Goal: Task Accomplishment & Management: Use online tool/utility

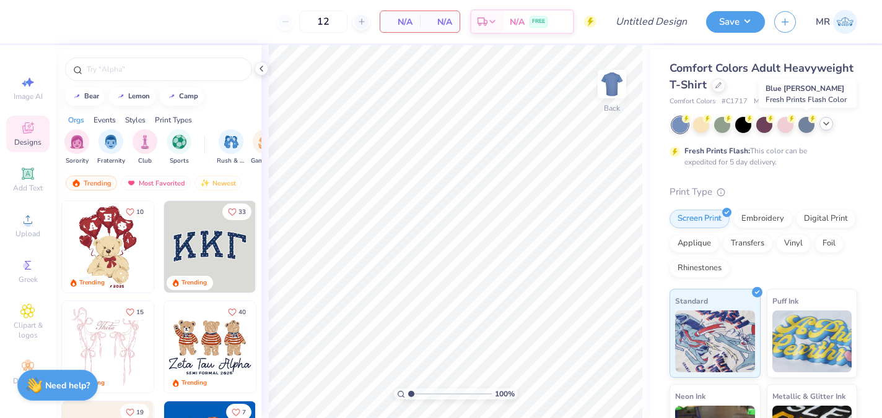
click at [825, 122] on icon at bounding box center [826, 124] width 10 height 10
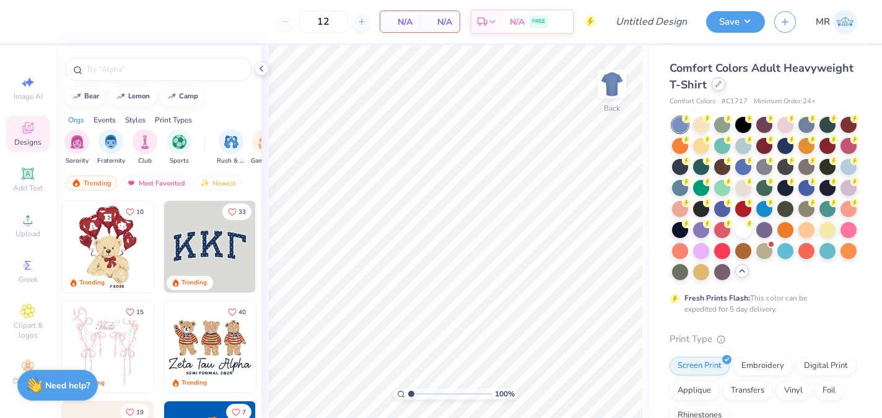
click at [720, 91] on div "Comfort Colors Adult Heavyweight T-Shirt" at bounding box center [763, 76] width 188 height 33
click at [713, 87] on div at bounding box center [718, 84] width 14 height 14
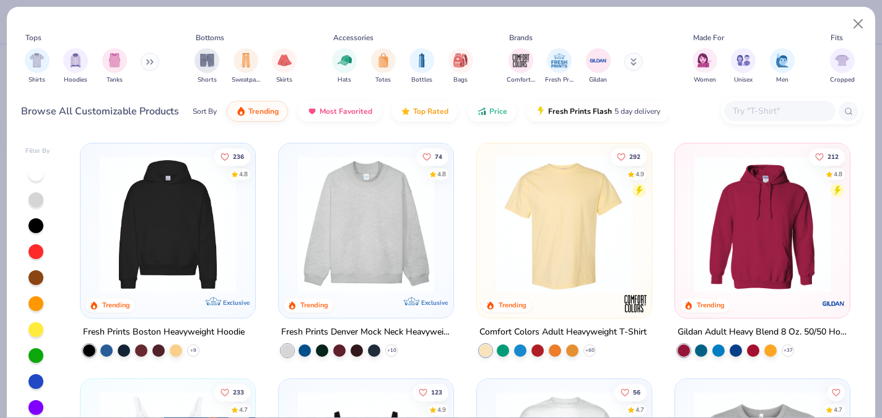
click at [777, 107] on input "text" at bounding box center [778, 111] width 95 height 14
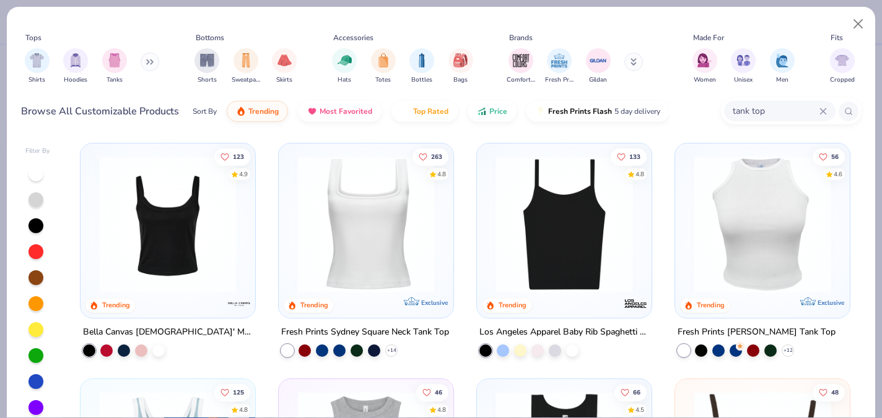
type input "tank top"
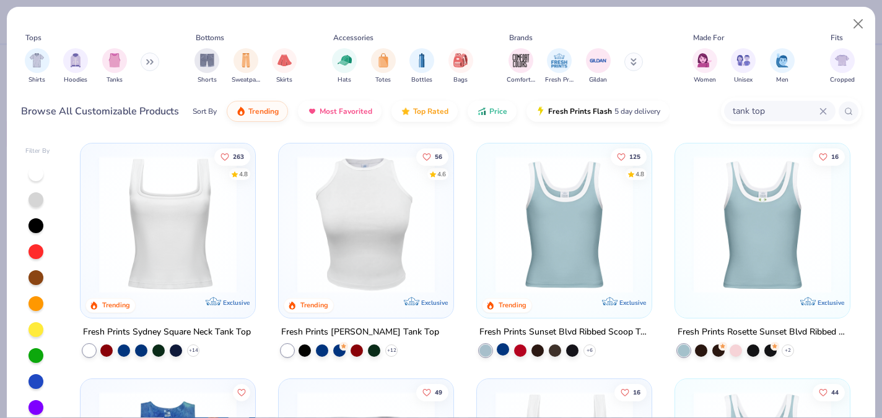
click at [505, 349] on div at bounding box center [503, 350] width 12 height 12
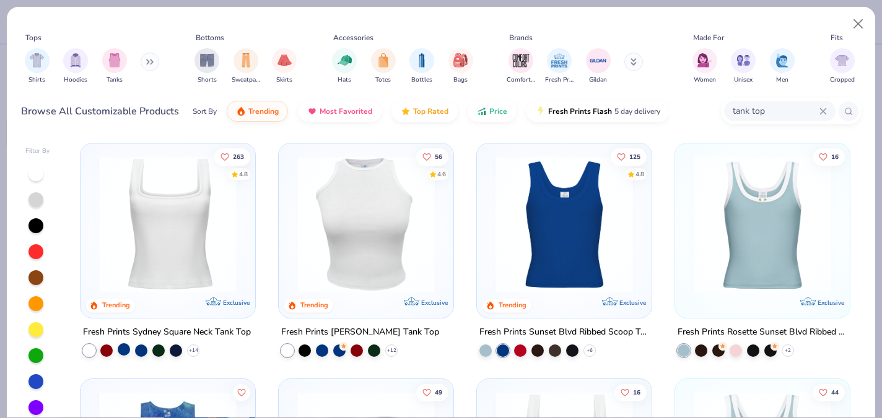
click at [126, 350] on div at bounding box center [124, 350] width 12 height 12
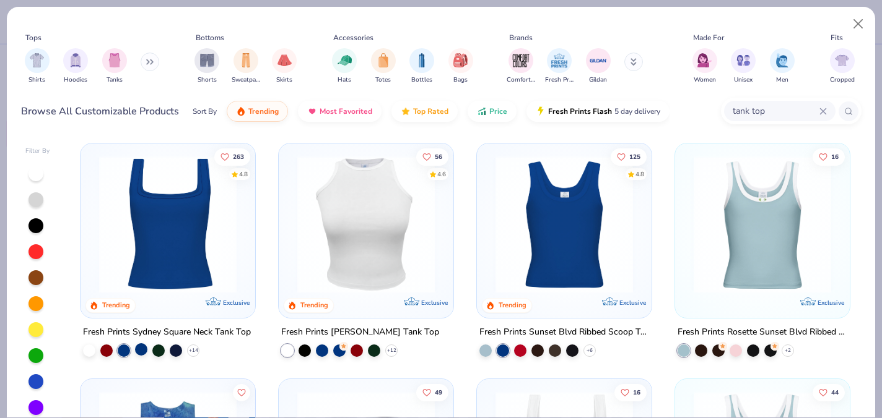
click at [145, 349] on div at bounding box center [141, 350] width 12 height 12
click at [485, 351] on div at bounding box center [485, 350] width 12 height 12
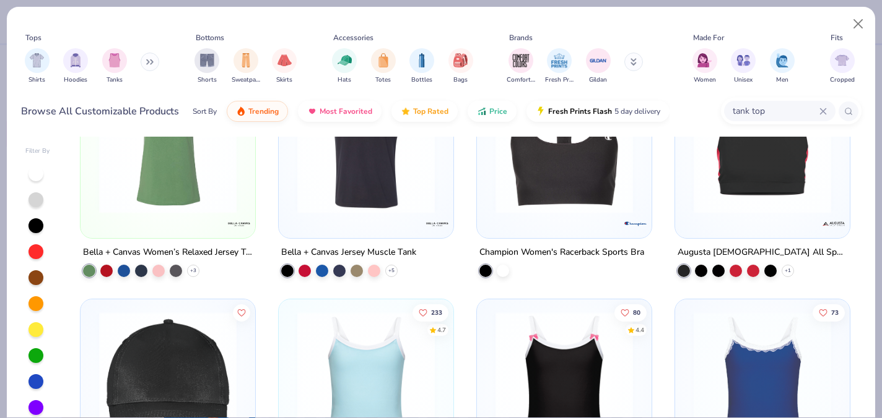
scroll to position [2783, 0]
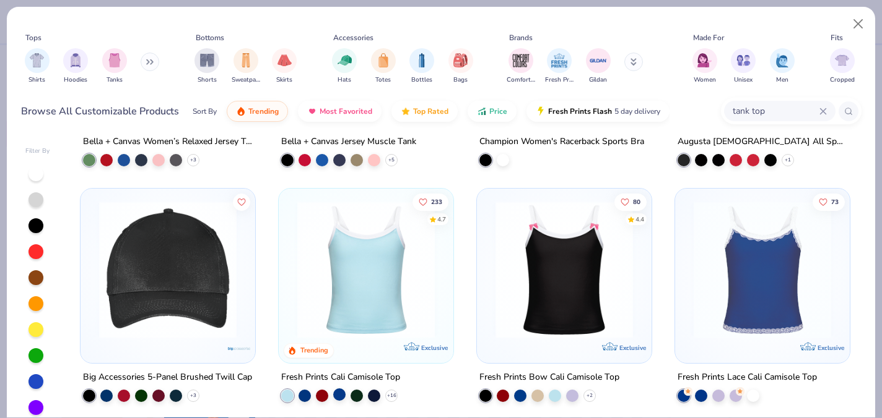
click at [344, 391] on div at bounding box center [339, 395] width 12 height 12
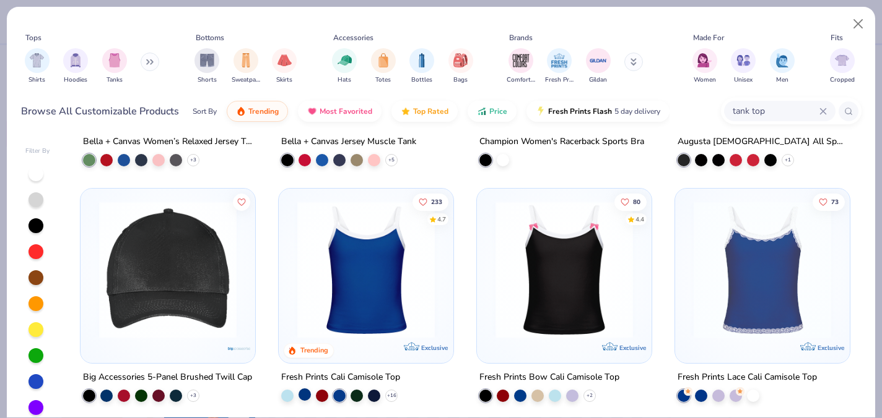
click at [304, 395] on div at bounding box center [304, 395] width 12 height 12
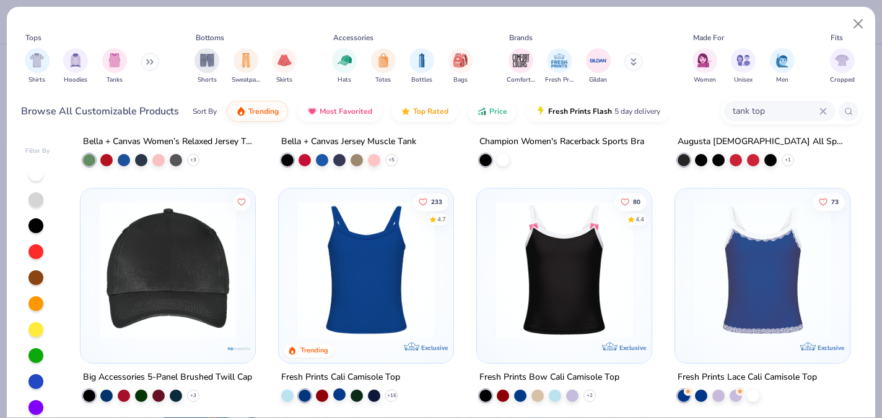
click at [342, 397] on div at bounding box center [339, 395] width 12 height 12
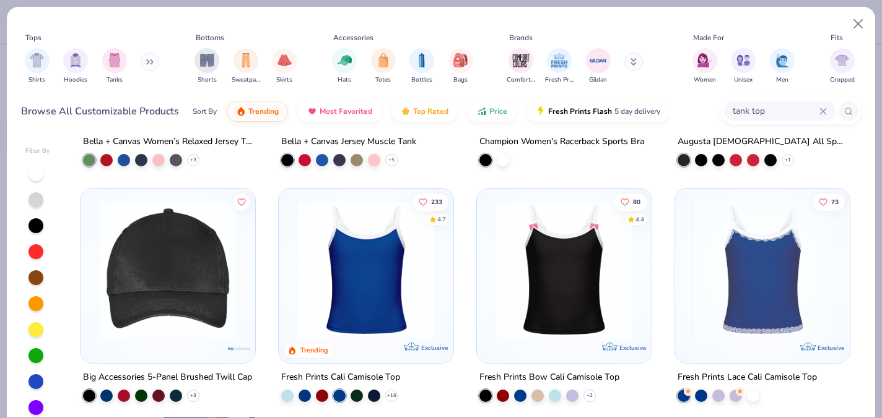
click at [396, 315] on img at bounding box center [366, 269] width 150 height 137
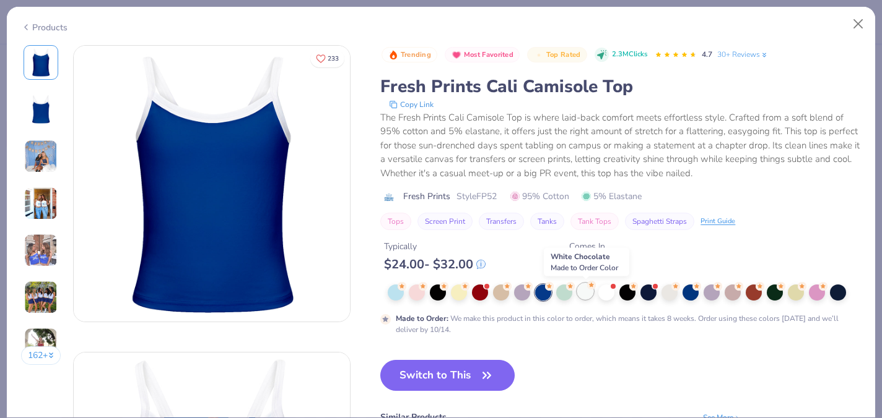
click at [587, 295] on div at bounding box center [585, 292] width 16 height 16
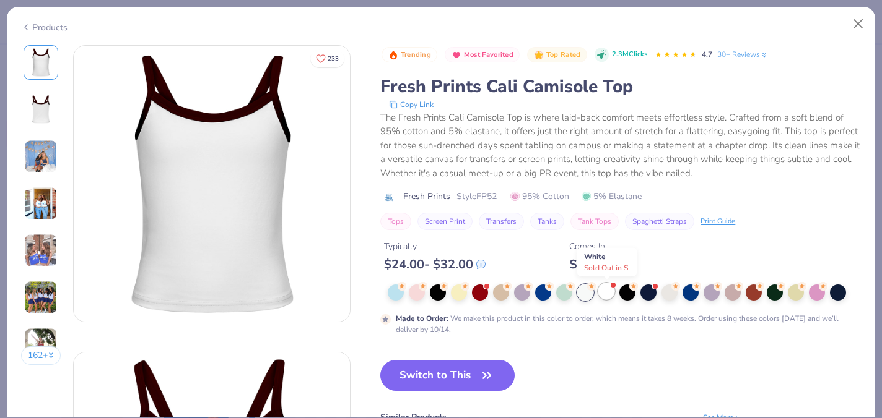
click at [607, 294] on div at bounding box center [606, 292] width 16 height 16
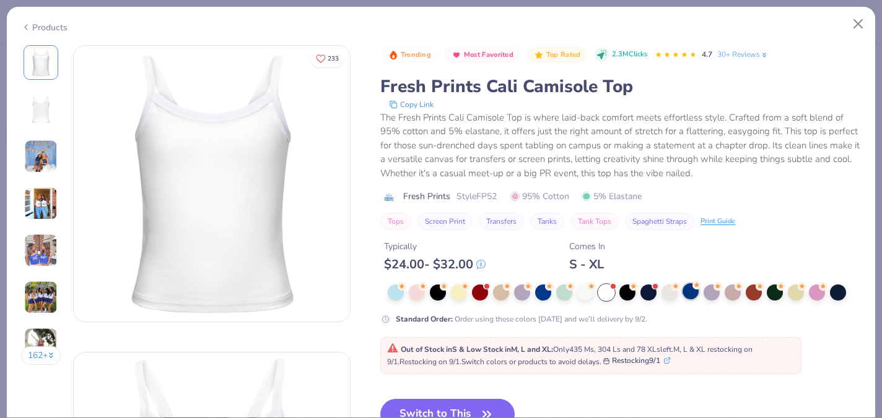
click at [694, 290] on div at bounding box center [690, 292] width 16 height 16
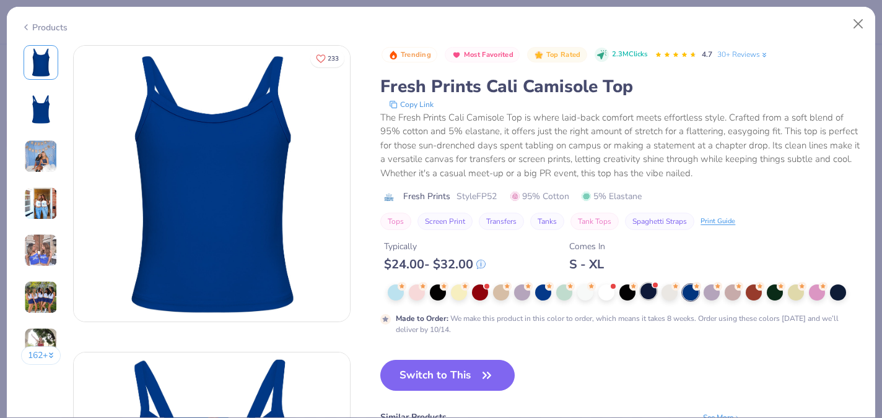
click at [652, 293] on div at bounding box center [648, 292] width 16 height 16
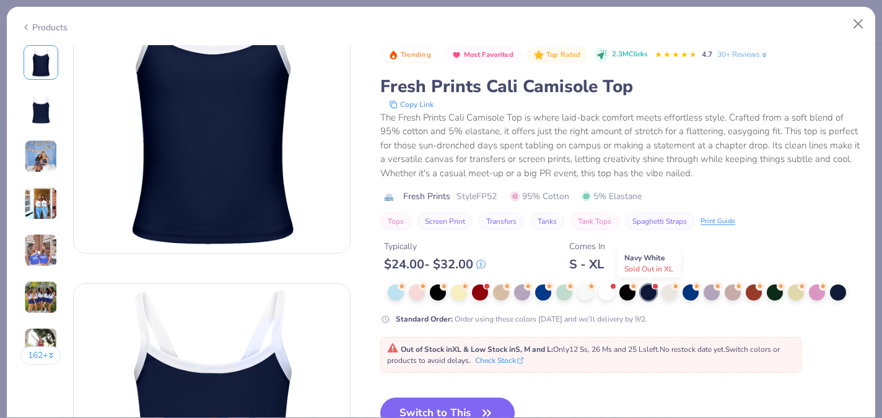
scroll to position [77, 0]
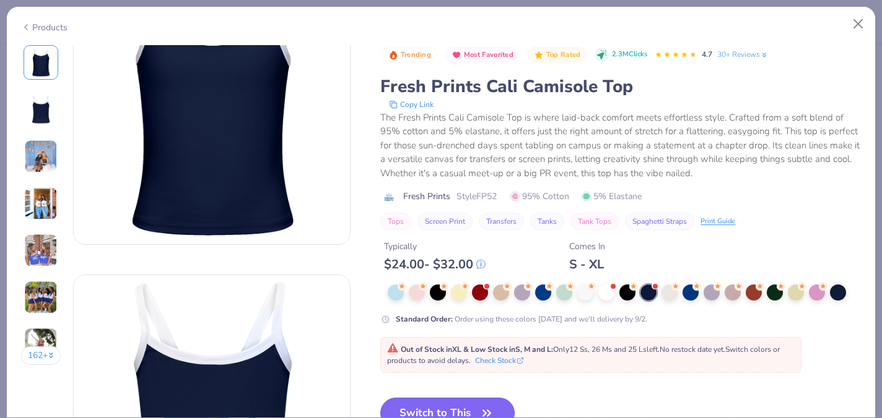
click at [459, 406] on button "Switch to This" at bounding box center [447, 413] width 134 height 31
type input "50"
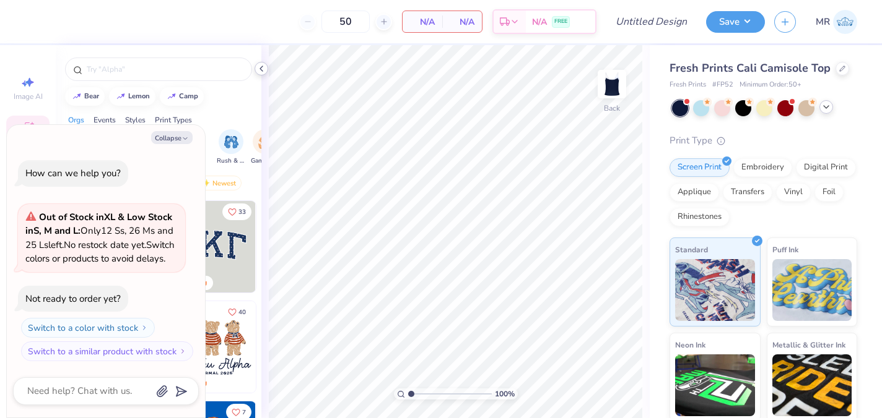
click at [260, 70] on icon at bounding box center [261, 69] width 10 height 10
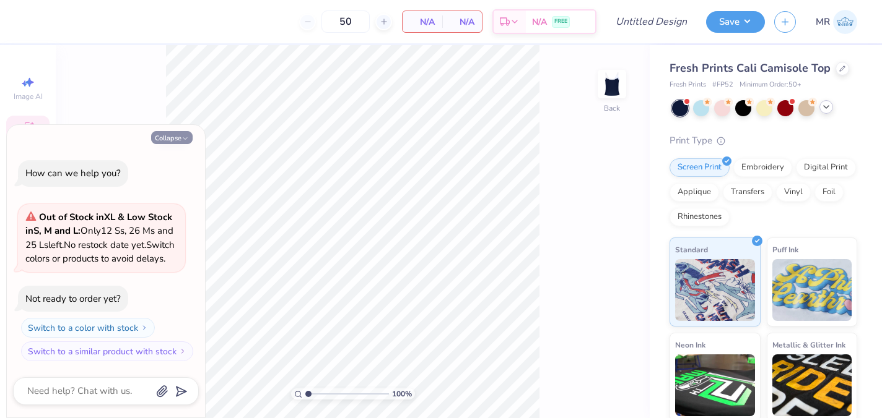
click at [175, 131] on button "Collapse" at bounding box center [171, 137] width 41 height 13
type textarea "x"
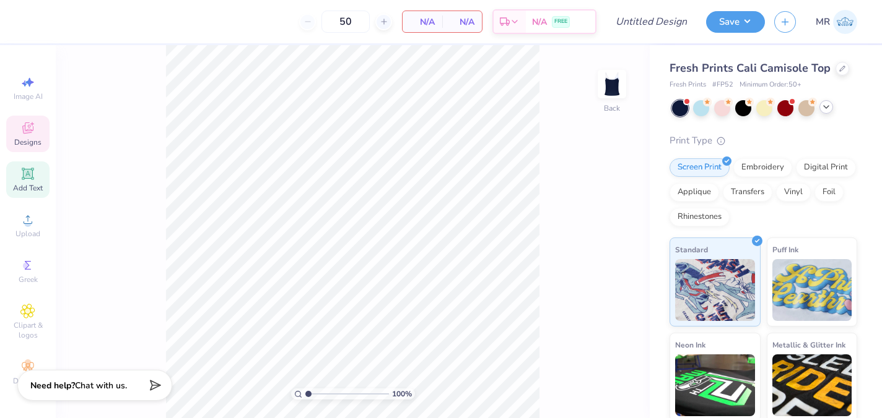
click at [28, 178] on icon at bounding box center [28, 174] width 12 height 12
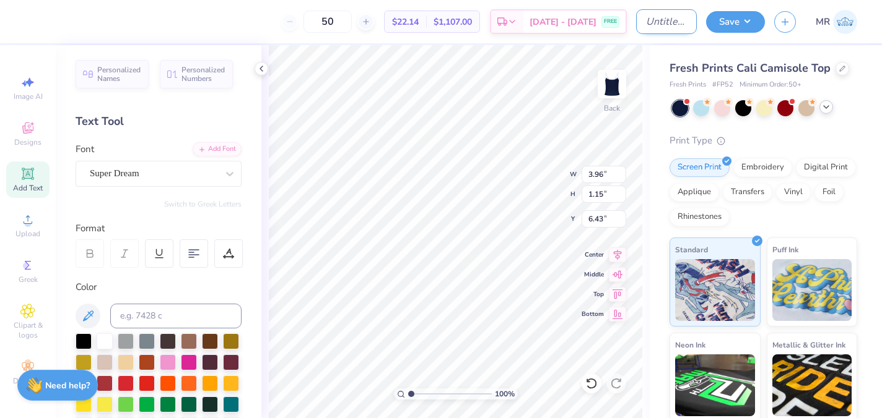
click at [656, 19] on input "Design Title" at bounding box center [666, 21] width 61 height 25
type input "kappa tank top"
click at [749, 21] on button "Save" at bounding box center [735, 20] width 59 height 22
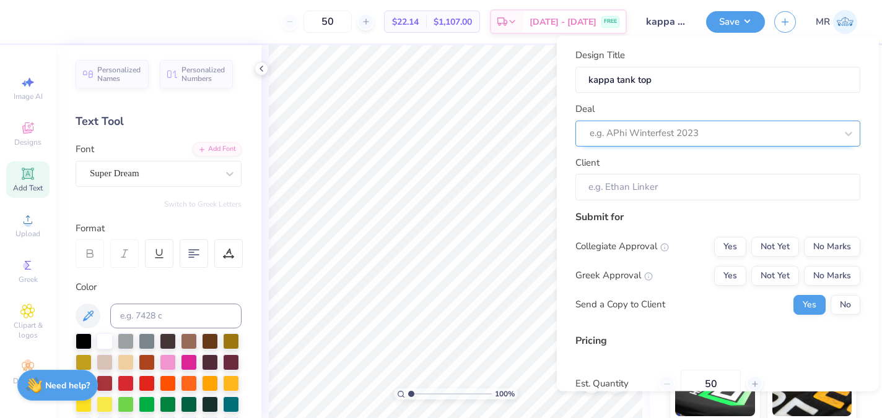
click at [757, 139] on div at bounding box center [712, 133] width 246 height 17
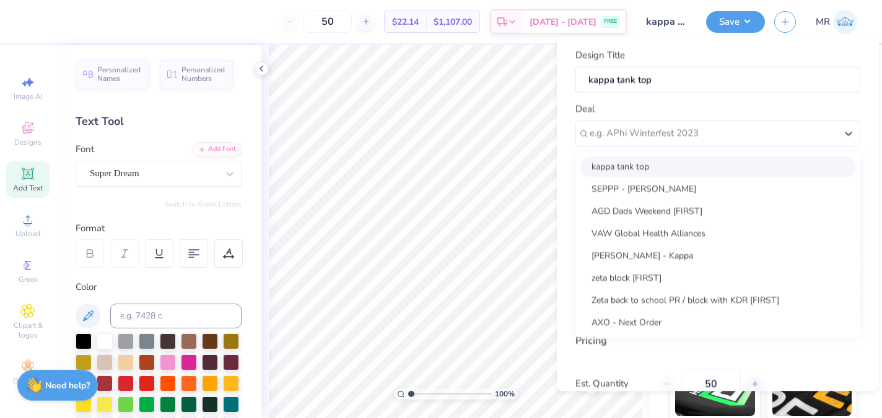
click at [747, 169] on div "kappa tank top" at bounding box center [717, 166] width 275 height 20
type input "[PERSON_NAME]"
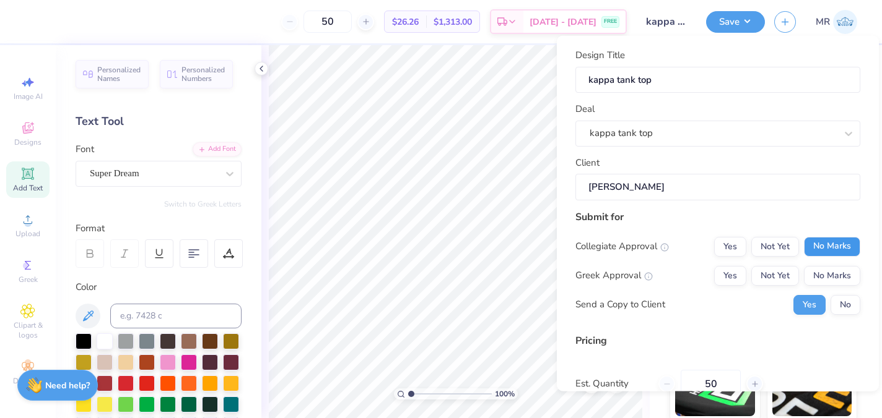
click at [836, 249] on button "No Marks" at bounding box center [832, 246] width 56 height 20
click at [787, 274] on button "Not Yet" at bounding box center [775, 276] width 48 height 20
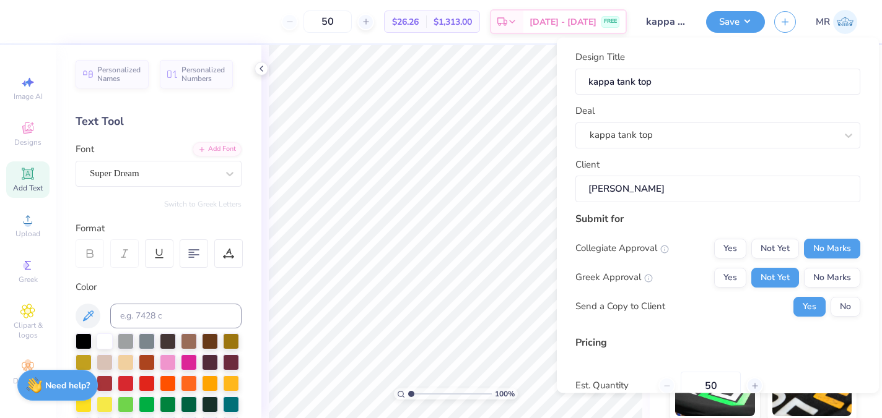
scroll to position [116, 0]
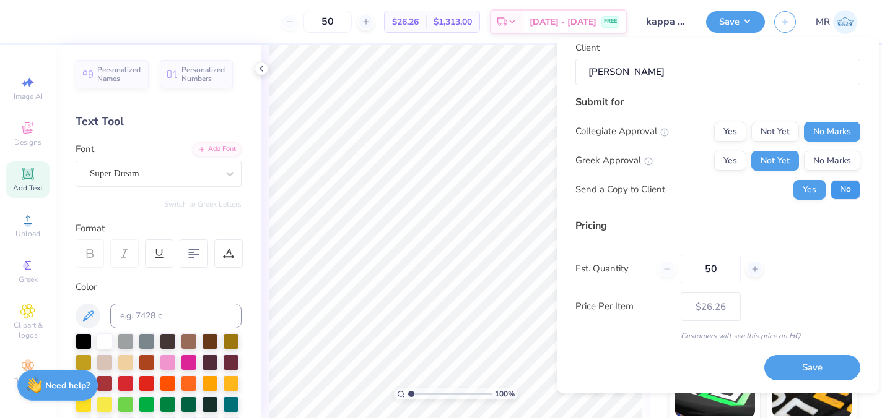
click at [844, 193] on button "No" at bounding box center [845, 190] width 30 height 20
click at [820, 379] on button "Save" at bounding box center [812, 368] width 96 height 25
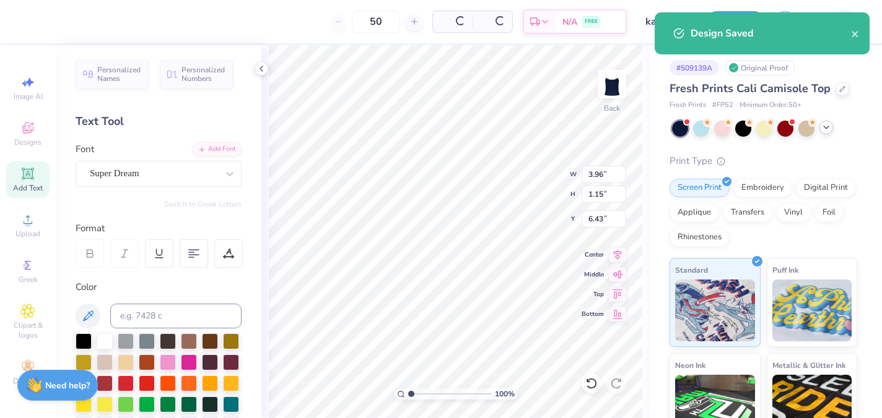
type input "$22.14"
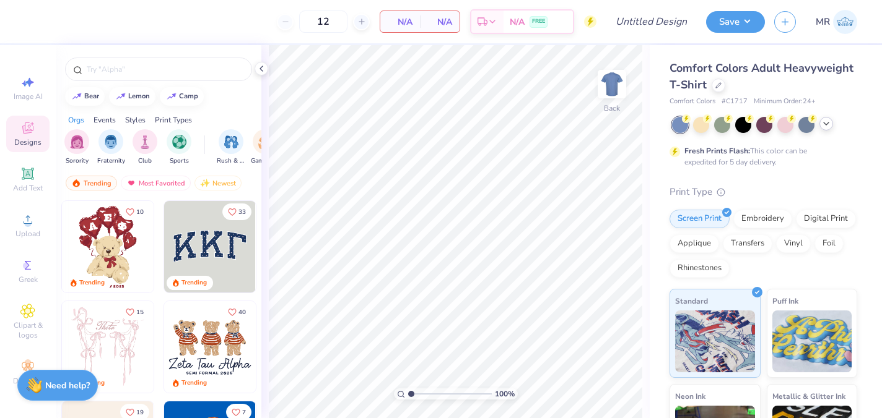
click at [827, 125] on icon at bounding box center [826, 124] width 10 height 10
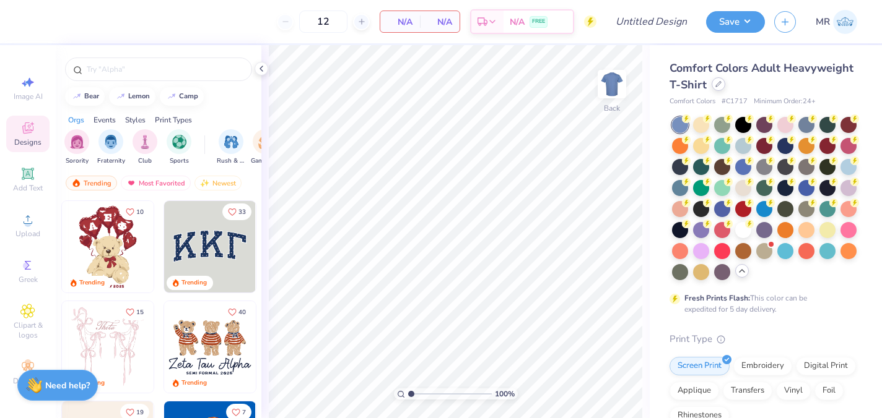
click at [714, 90] on div at bounding box center [718, 84] width 14 height 14
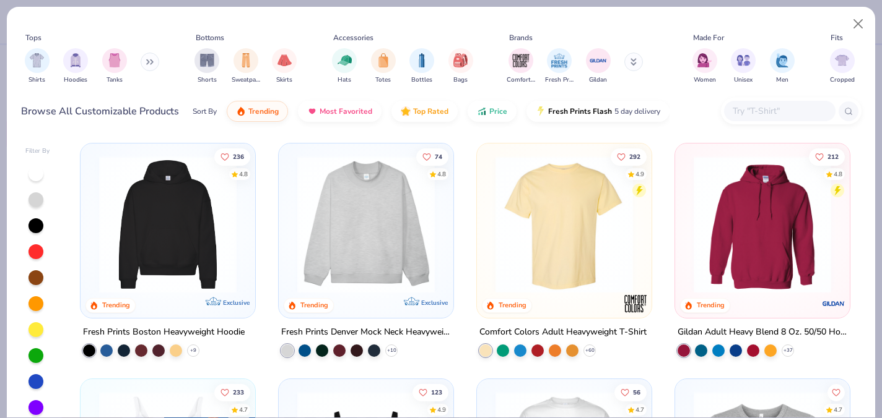
click at [134, 258] on img at bounding box center [168, 224] width 150 height 137
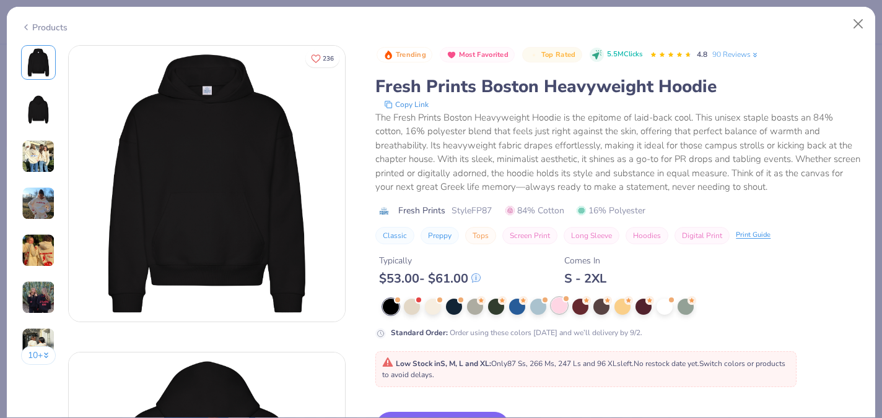
click at [555, 305] on div at bounding box center [559, 306] width 16 height 16
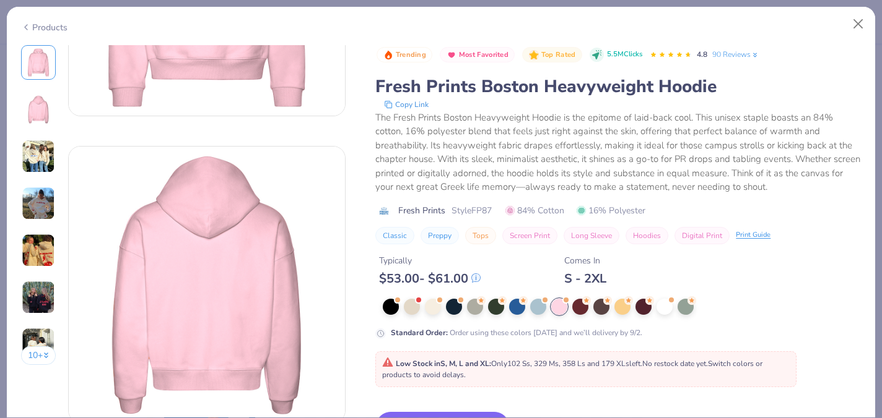
scroll to position [226, 0]
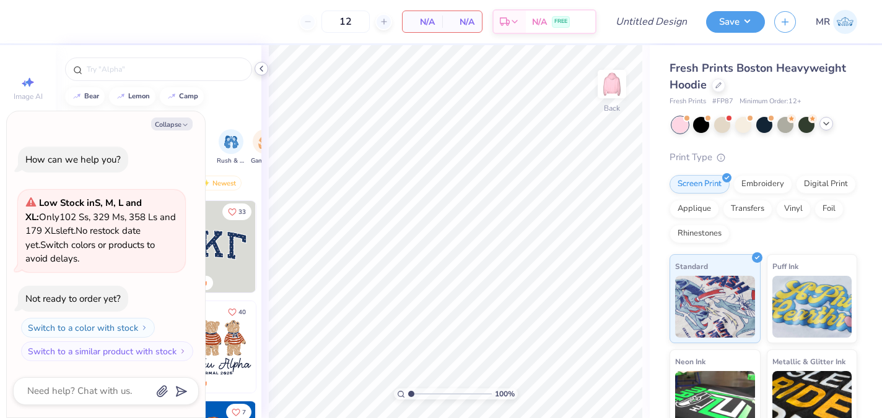
click at [261, 70] on polyline at bounding box center [261, 68] width 2 height 5
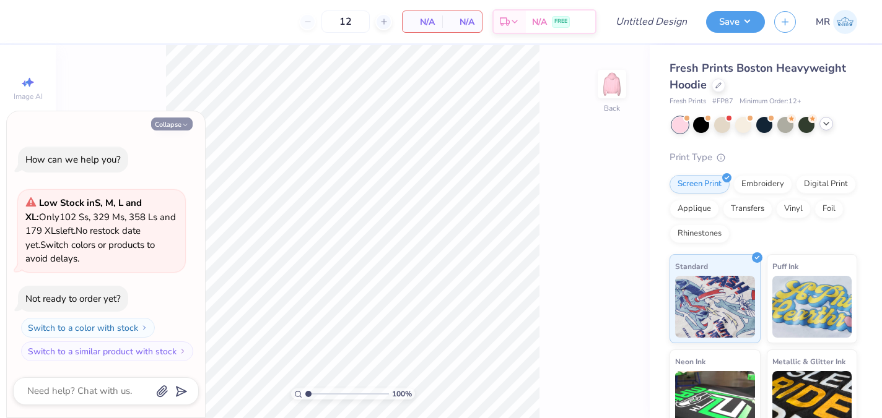
click at [178, 121] on button "Collapse" at bounding box center [171, 124] width 41 height 13
type textarea "x"
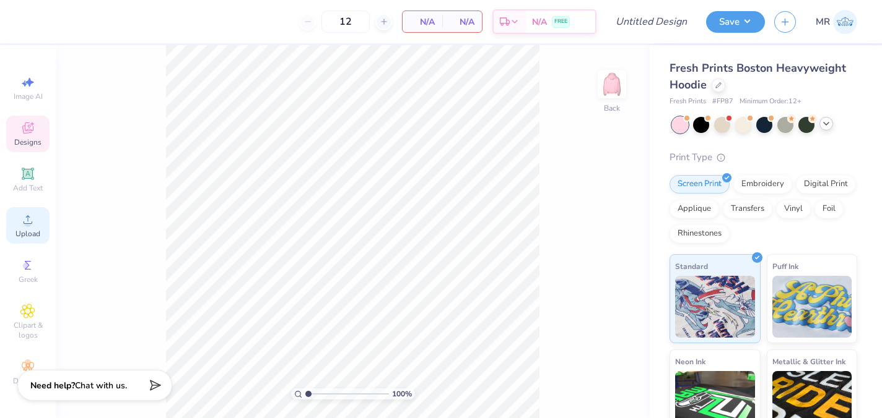
click at [28, 217] on icon at bounding box center [27, 219] width 15 height 15
click at [26, 186] on span "Add Text" at bounding box center [28, 188] width 30 height 10
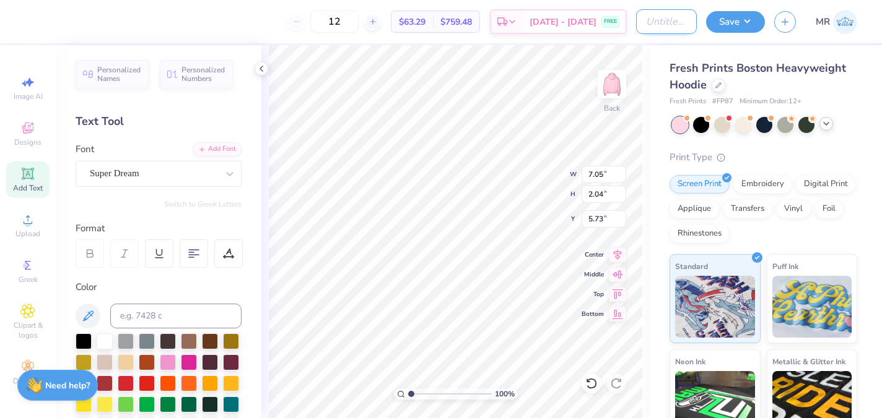
click at [650, 27] on input "Design Title" at bounding box center [666, 21] width 61 height 25
type input "hoodie kappa"
click at [731, 28] on button "Save" at bounding box center [735, 20] width 59 height 22
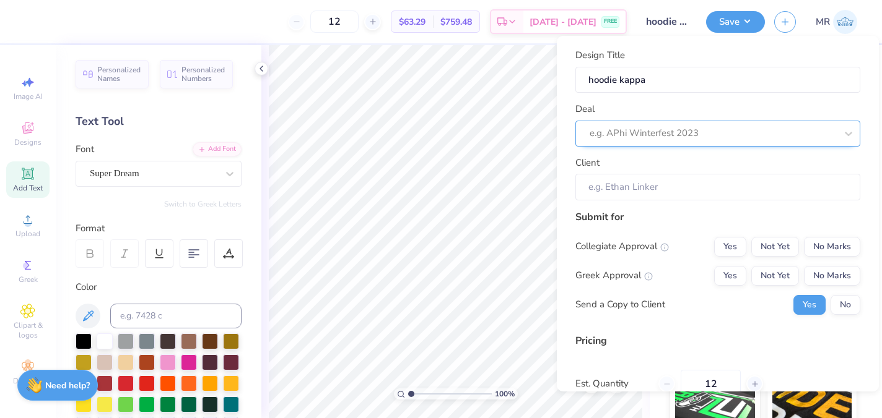
click at [748, 121] on div "e.g. APhi Winterfest 2023" at bounding box center [717, 134] width 285 height 26
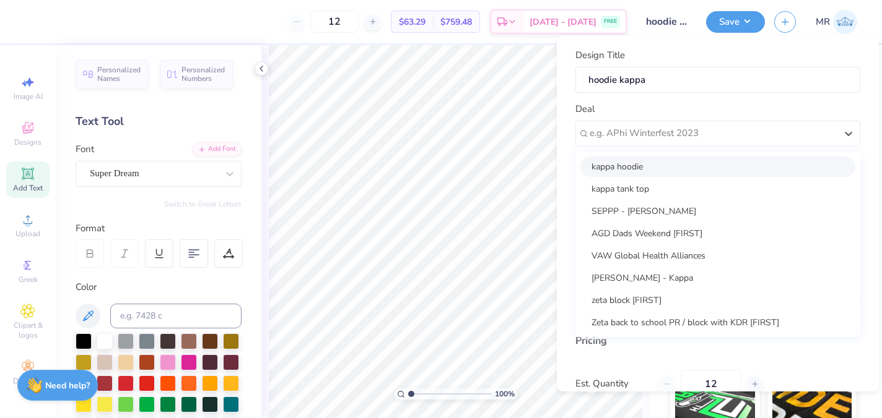
click at [744, 164] on div "kappa hoodie" at bounding box center [717, 167] width 275 height 20
type input "[PERSON_NAME]"
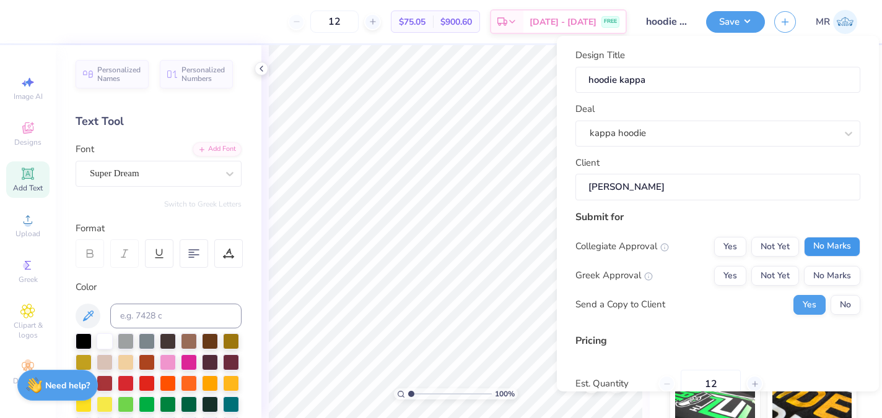
click at [823, 244] on button "No Marks" at bounding box center [832, 247] width 56 height 20
click at [782, 277] on button "Not Yet" at bounding box center [775, 276] width 48 height 20
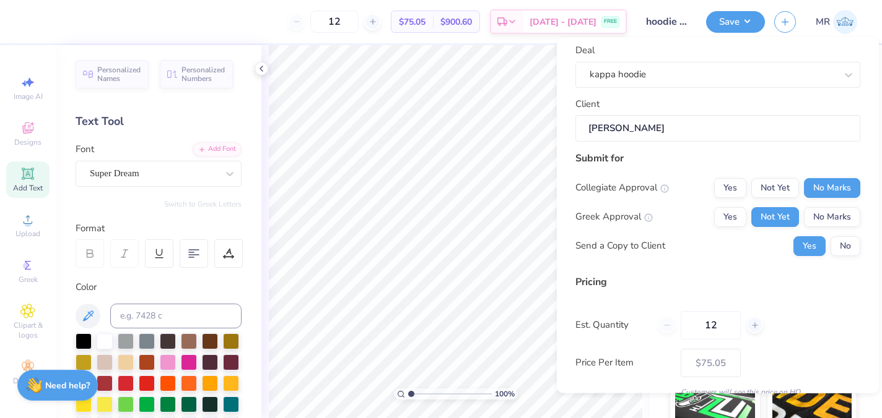
scroll to position [116, 0]
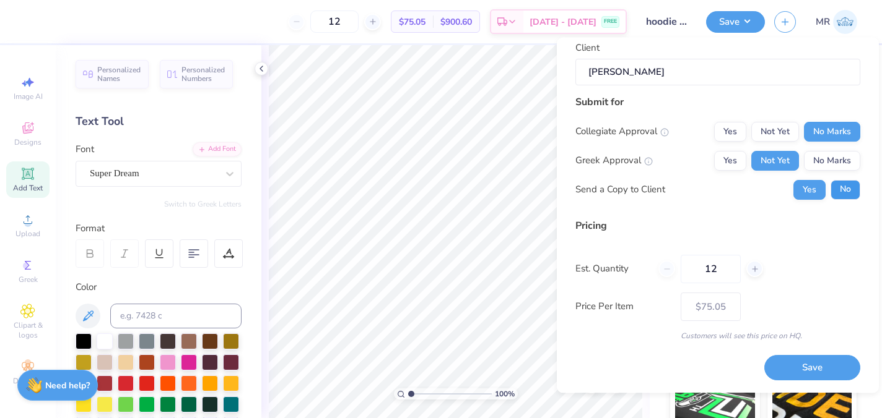
click at [857, 184] on button "No" at bounding box center [845, 190] width 30 height 20
click at [807, 388] on div "Design Title hoodie kappa Deal kappa hoodie Client [PERSON_NAME] Submit for Col…" at bounding box center [718, 216] width 322 height 356
click at [806, 376] on button "Save" at bounding box center [812, 368] width 96 height 25
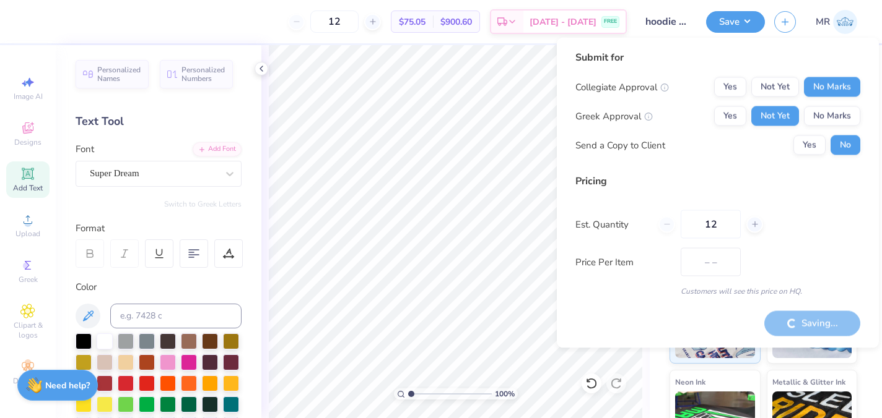
type input "$75.05"
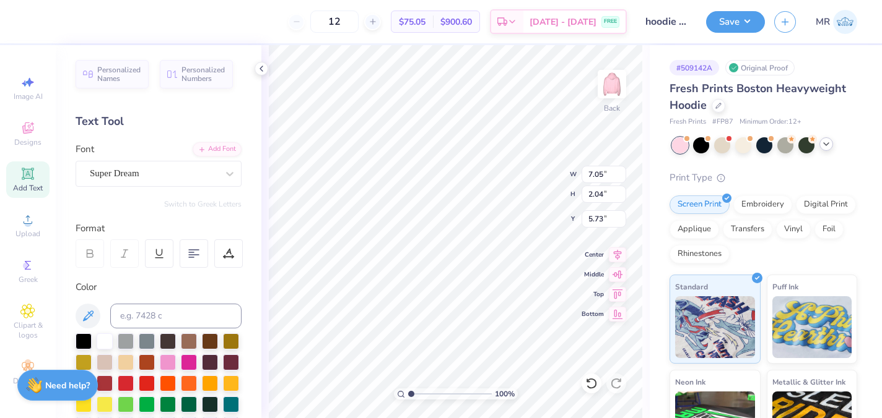
click at [830, 149] on div at bounding box center [764, 145] width 185 height 16
click at [760, 141] on div at bounding box center [764, 144] width 16 height 16
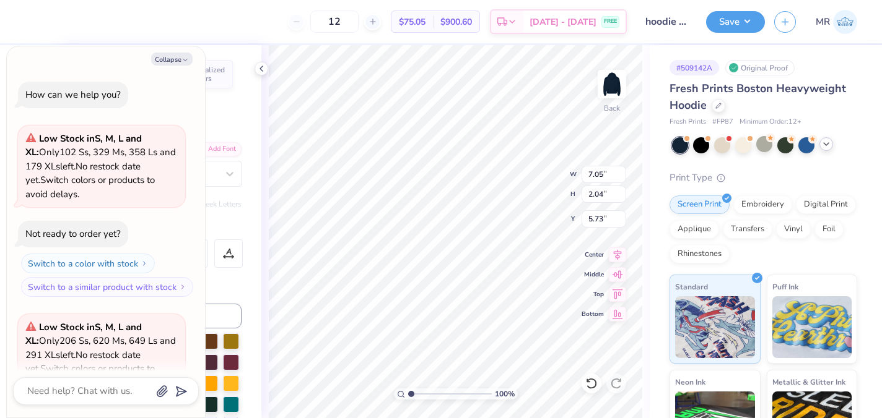
scroll to position [124, 0]
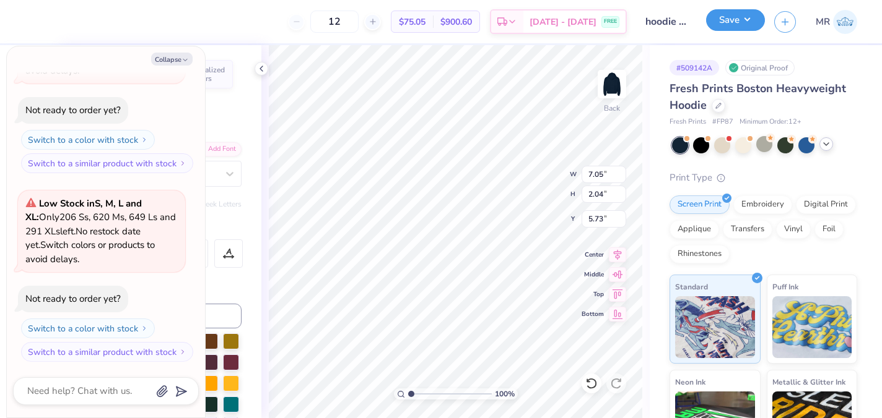
click at [750, 20] on button "Save" at bounding box center [735, 20] width 59 height 22
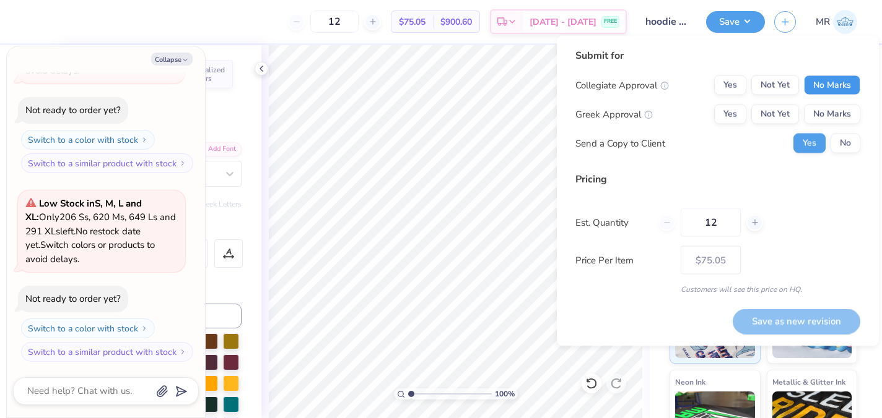
click at [824, 90] on button "No Marks" at bounding box center [832, 86] width 56 height 20
click at [770, 116] on button "Not Yet" at bounding box center [775, 115] width 48 height 20
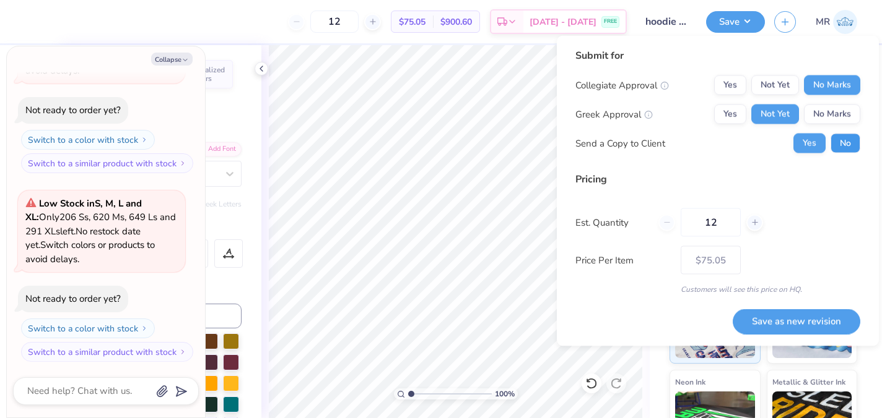
click at [838, 147] on button "No" at bounding box center [845, 144] width 30 height 20
type textarea "x"
click at [792, 320] on button "Save as new revision" at bounding box center [796, 321] width 128 height 25
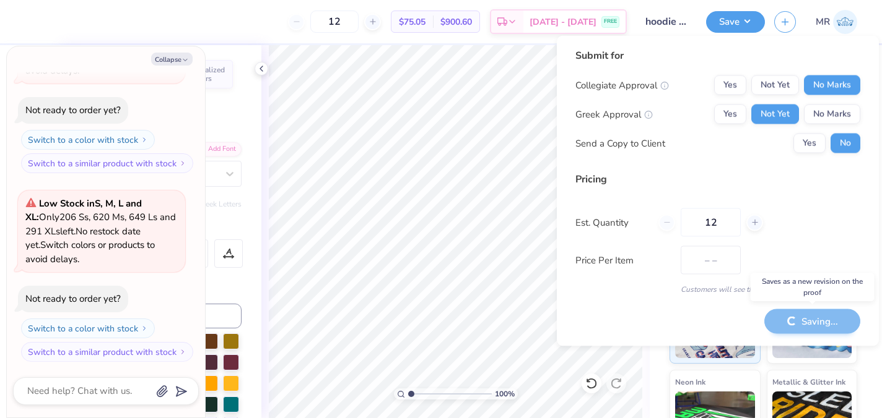
type input "$75.05"
type textarea "x"
